Goal: Task Accomplishment & Management: Manage account settings

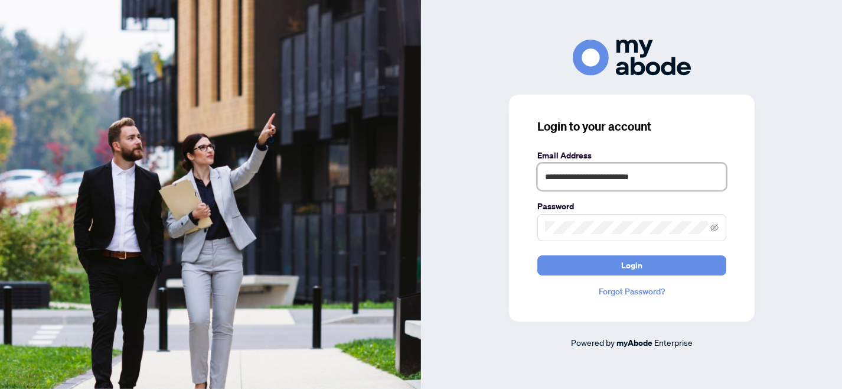
drag, startPoint x: 659, startPoint y: 177, endPoint x: 511, endPoint y: 171, distance: 148.4
click at [511, 171] on div "**********" at bounding box center [632, 208] width 246 height 227
type input "*"
type input "**********"
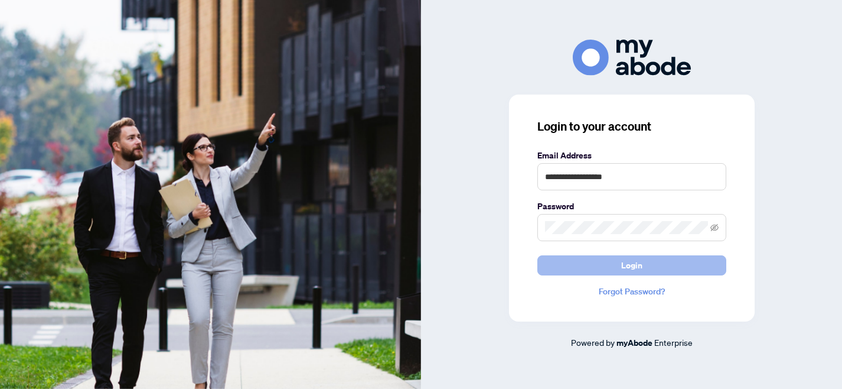
click at [634, 267] on span "Login" at bounding box center [631, 265] width 21 height 19
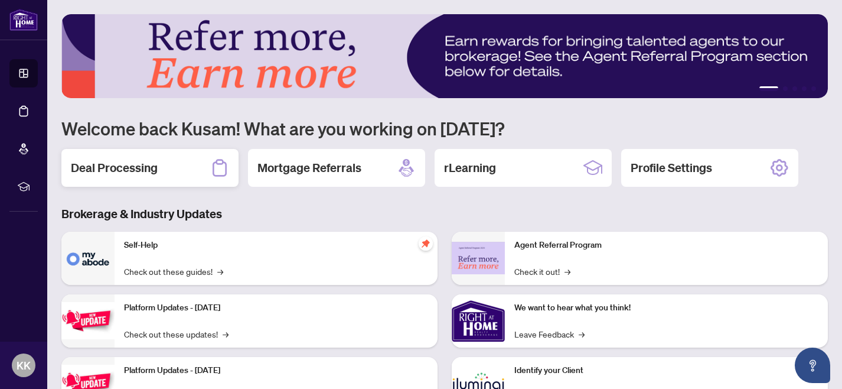
click at [142, 164] on h2 "Deal Processing" at bounding box center [114, 167] width 87 height 17
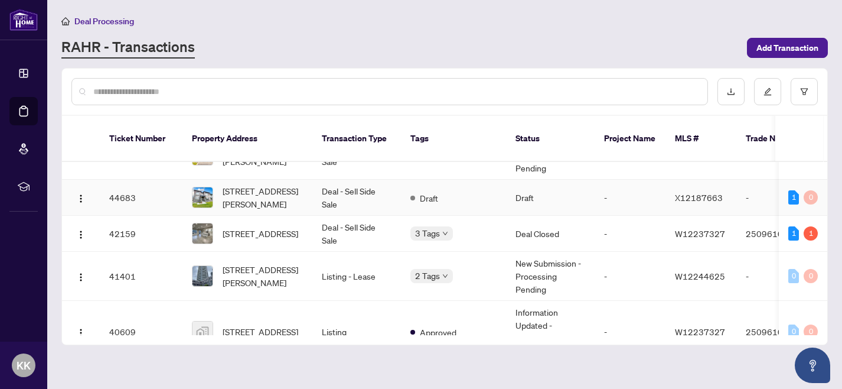
scroll to position [40, 0]
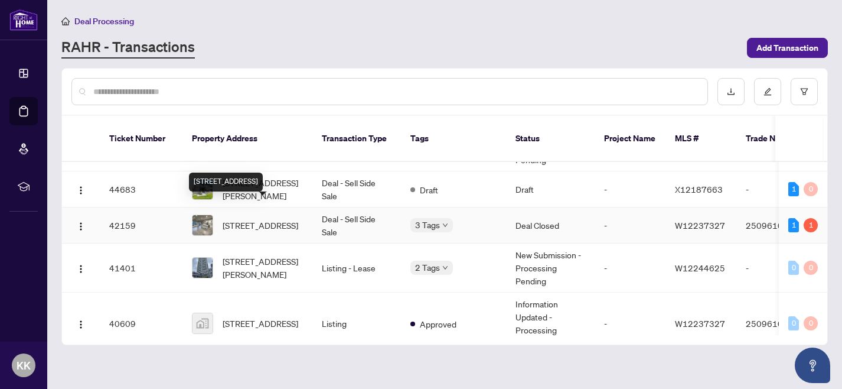
click at [272, 219] on span "[STREET_ADDRESS]" at bounding box center [261, 225] width 76 height 13
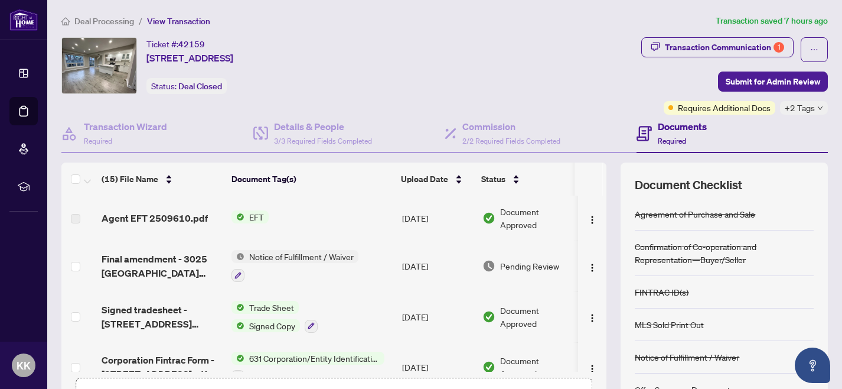
click at [259, 215] on span "EFT" at bounding box center [257, 216] width 24 height 13
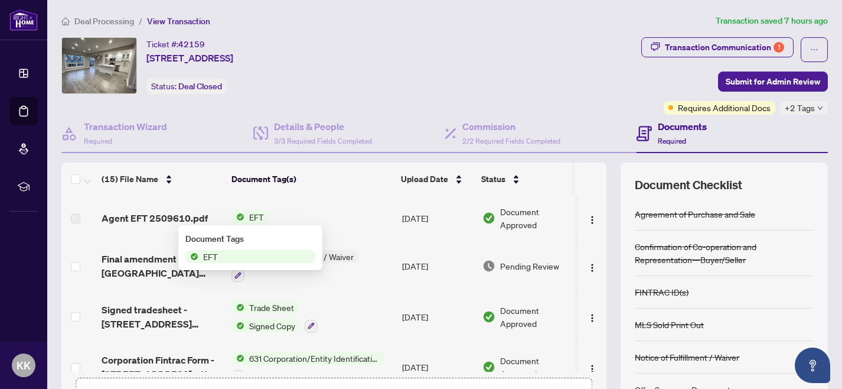
click at [232, 257] on span "EFT" at bounding box center [250, 256] width 130 height 13
click at [206, 258] on span "EFT" at bounding box center [210, 256] width 24 height 13
click at [181, 217] on span "Agent EFT 2509610.pdf" at bounding box center [155, 218] width 106 height 14
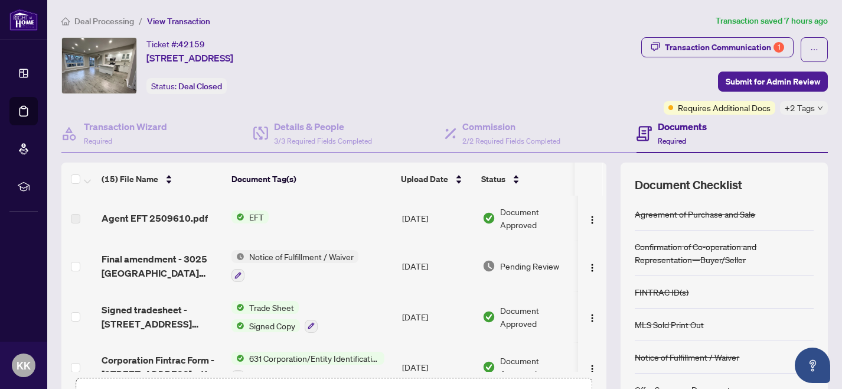
click at [252, 217] on span "EFT" at bounding box center [257, 216] width 24 height 13
click at [170, 219] on span "Agent EFT 2509610.pdf" at bounding box center [155, 218] width 106 height 14
click at [168, 217] on span "Agent EFT 2509610.pdf" at bounding box center [155, 218] width 106 height 14
click at [589, 215] on img "button" at bounding box center [592, 219] width 9 height 9
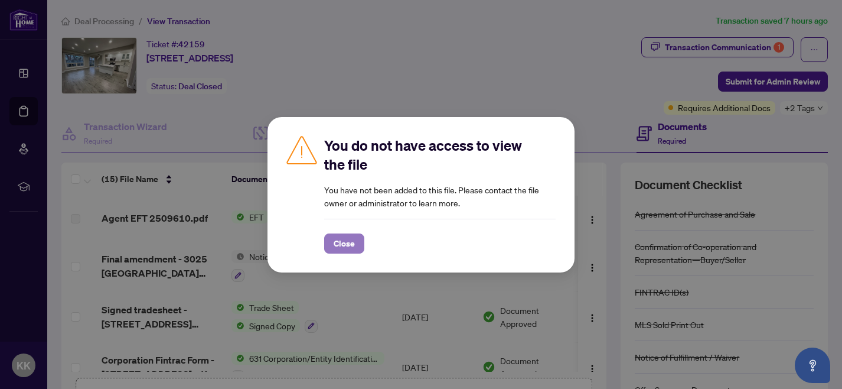
click at [346, 246] on span "Close" at bounding box center [344, 243] width 21 height 19
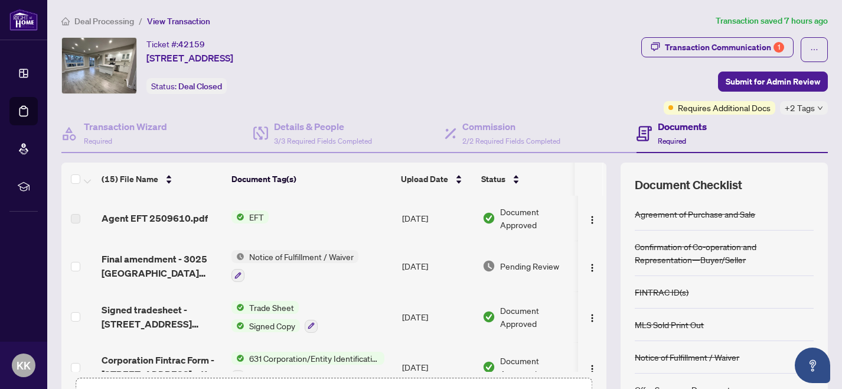
click at [251, 214] on span "EFT" at bounding box center [257, 216] width 24 height 13
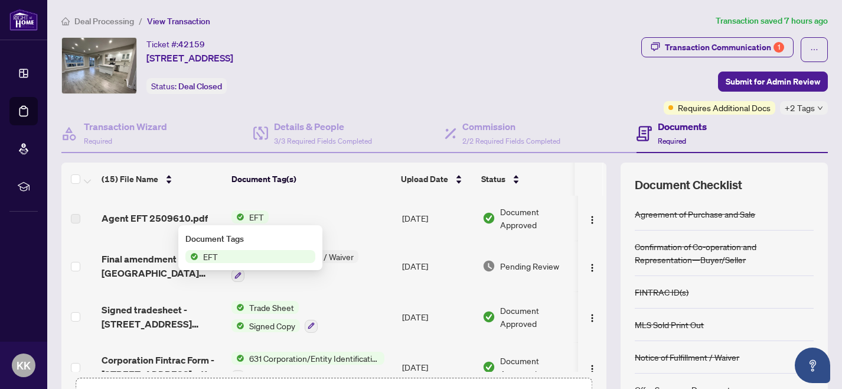
click at [212, 256] on span "EFT" at bounding box center [210, 256] width 24 height 13
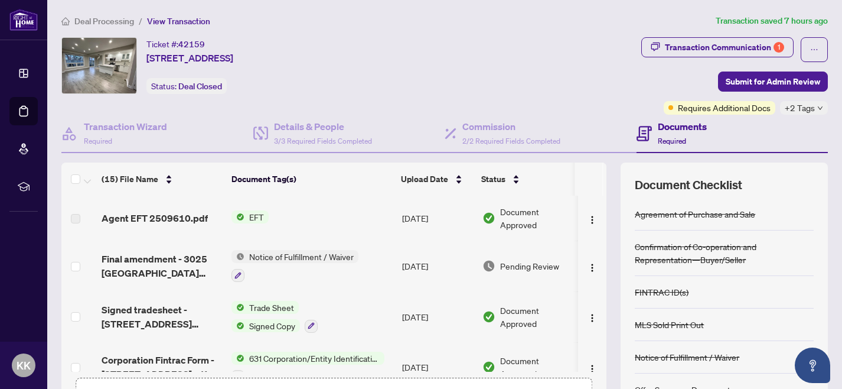
click at [499, 102] on div "Ticket #: 42159 [STREET_ADDRESS] Status: Deal Closed" at bounding box center [349, 75] width 580 height 77
click at [591, 220] on img "button" at bounding box center [592, 219] width 9 height 9
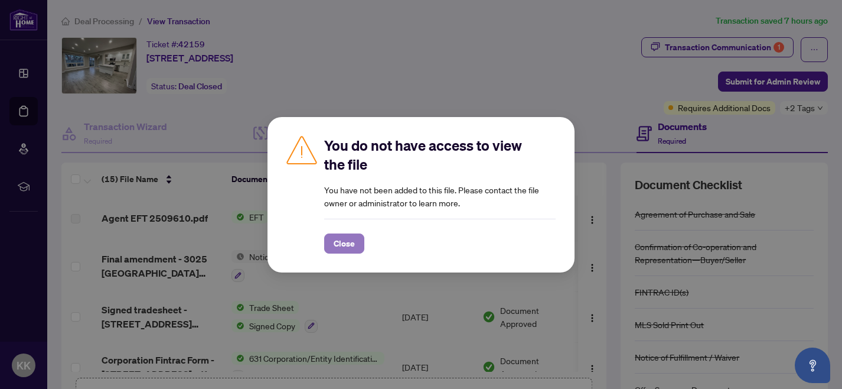
click at [350, 237] on span "Close" at bounding box center [344, 243] width 21 height 19
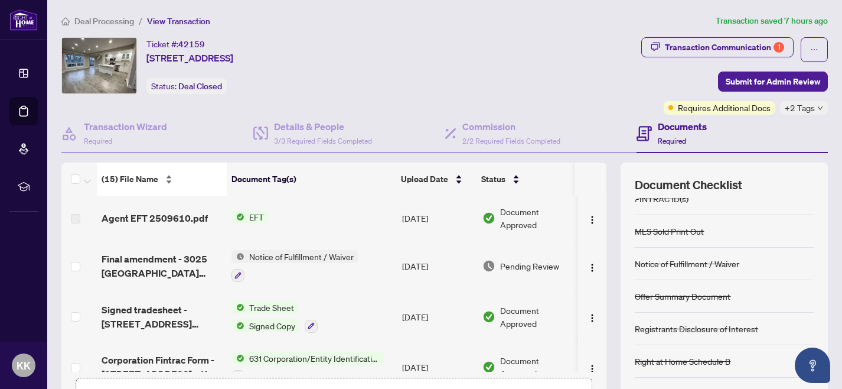
click at [167, 180] on div "(15) File Name" at bounding box center [162, 178] width 120 height 13
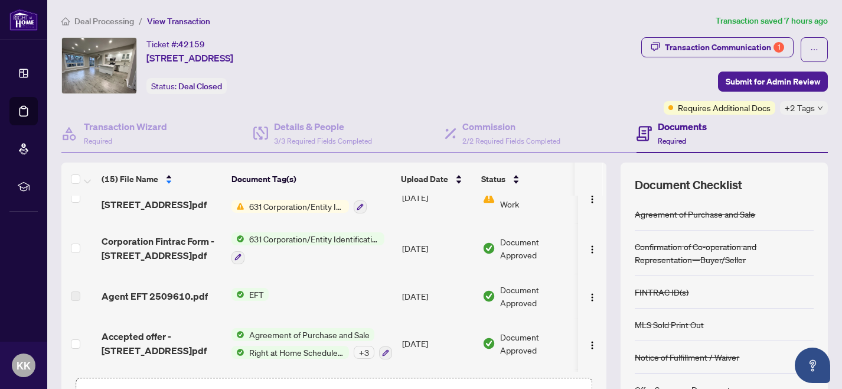
scroll to position [471, 0]
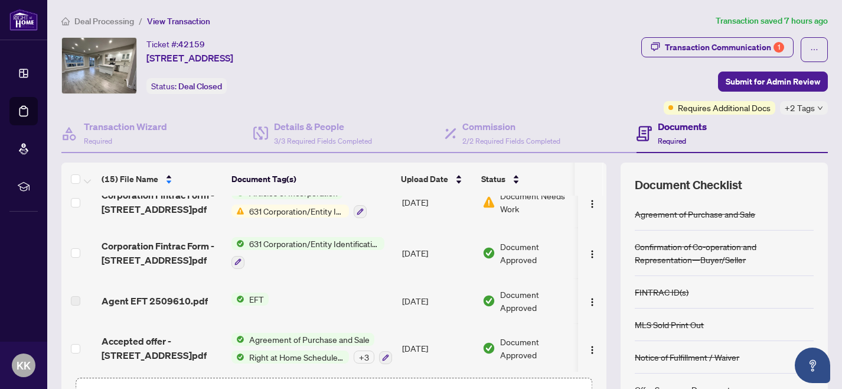
click at [256, 297] on span "EFT" at bounding box center [257, 298] width 24 height 13
click at [212, 340] on span "EFT" at bounding box center [210, 336] width 24 height 13
click at [552, 94] on div "Ticket #: 42159 [STREET_ADDRESS] Status: Deal Closed" at bounding box center [349, 75] width 580 height 77
click at [687, 128] on h4 "Documents" at bounding box center [682, 126] width 49 height 14
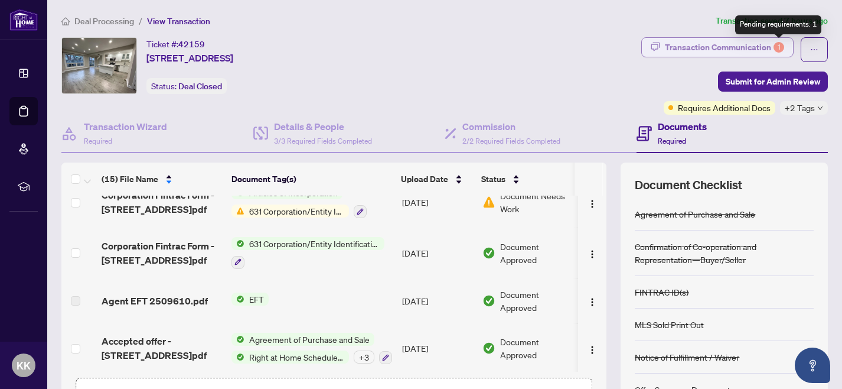
click at [776, 48] on div "1" at bounding box center [779, 47] width 11 height 11
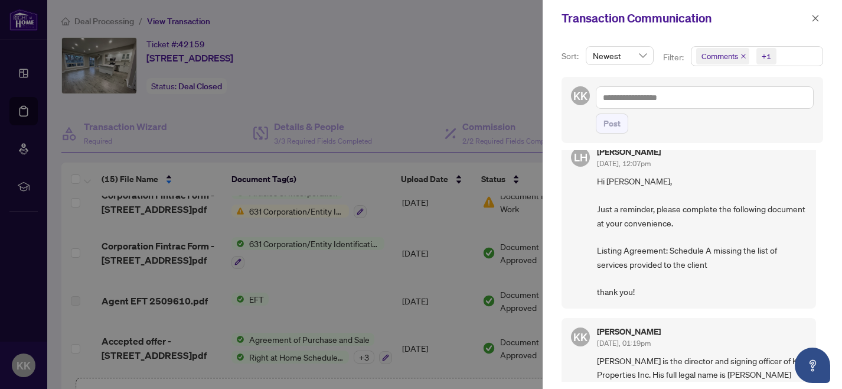
scroll to position [0, 0]
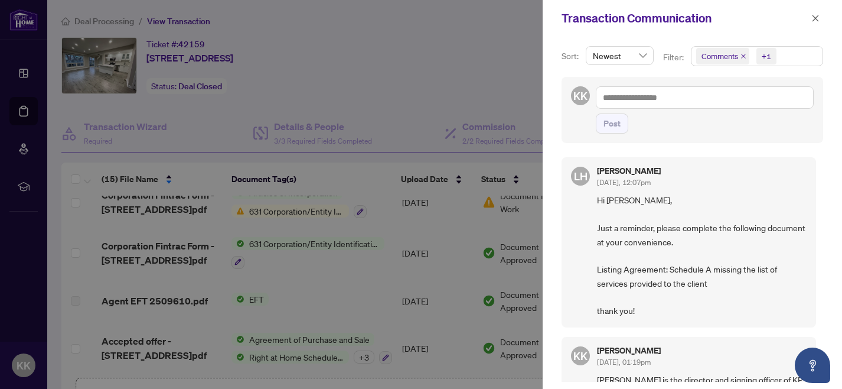
click at [493, 71] on div at bounding box center [421, 194] width 842 height 389
click at [490, 14] on div at bounding box center [421, 194] width 842 height 389
click at [814, 19] on icon "close" at bounding box center [816, 18] width 6 height 6
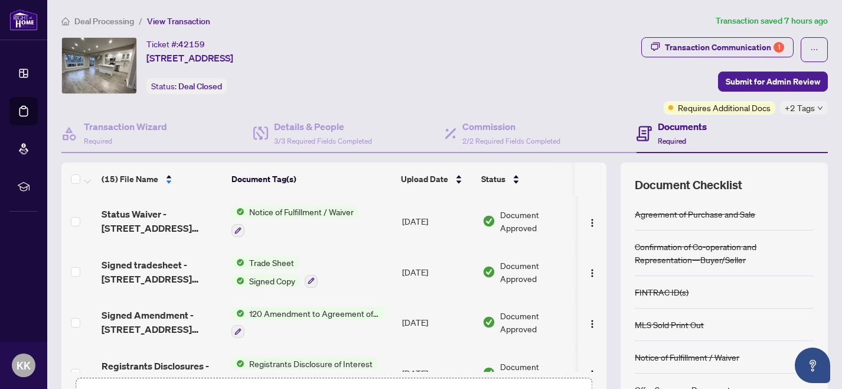
click at [273, 262] on span "Trade Sheet" at bounding box center [272, 262] width 54 height 13
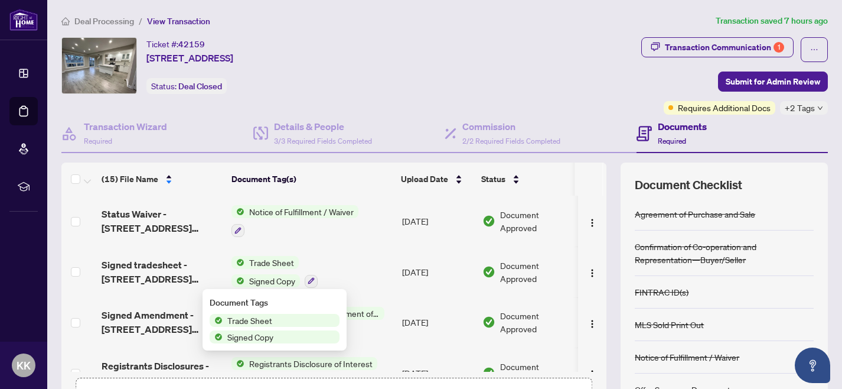
click at [259, 338] on span "Signed Copy" at bounding box center [251, 336] width 56 height 13
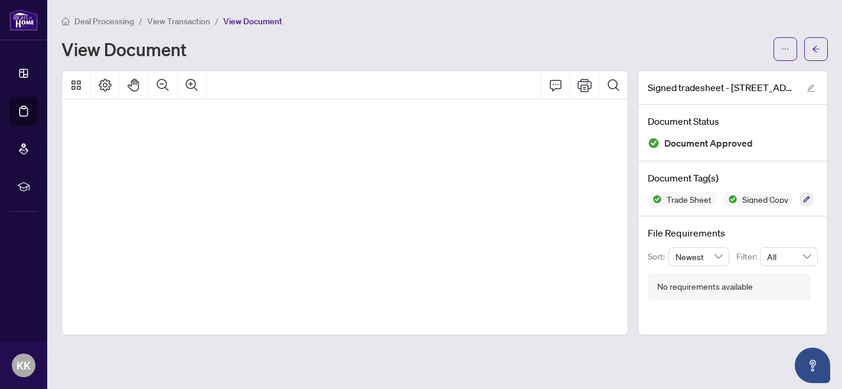
scroll to position [0, 82]
